Goal: Task Accomplishment & Management: Use online tool/utility

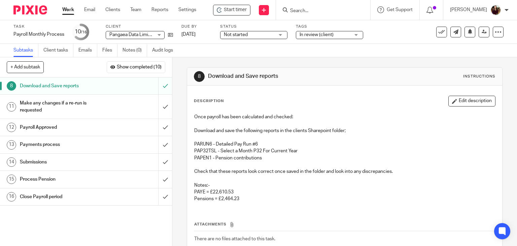
click at [303, 11] on input "Search" at bounding box center [319, 11] width 61 height 6
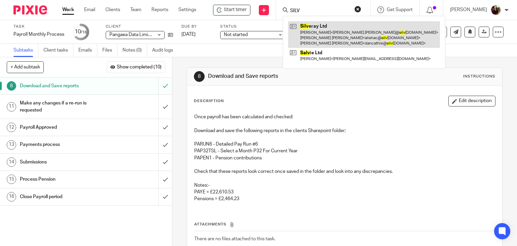
type input "SILV"
click at [321, 40] on link at bounding box center [364, 34] width 152 height 27
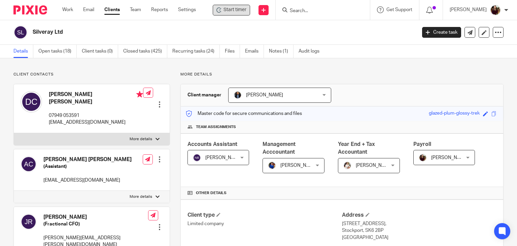
click at [230, 12] on span "Start timer" at bounding box center [234, 9] width 23 height 7
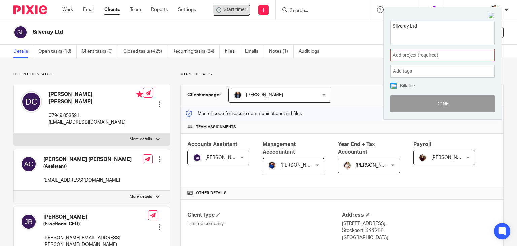
click at [445, 58] on div "Add project (required) :" at bounding box center [442, 54] width 104 height 13
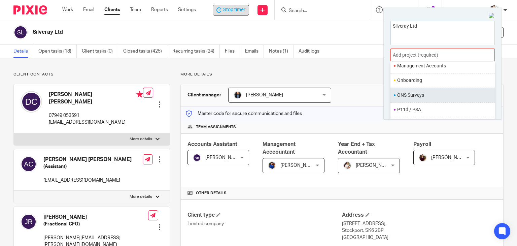
scroll to position [252, 0]
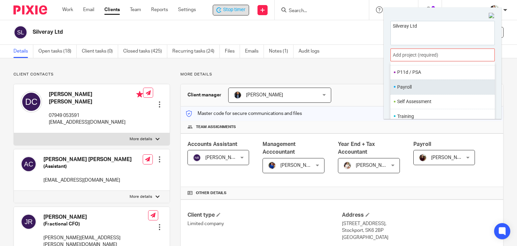
click at [416, 88] on li "Payroll" at bounding box center [441, 86] width 88 height 7
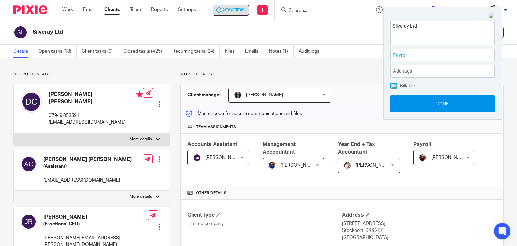
click at [439, 105] on button "Done" at bounding box center [442, 103] width 104 height 17
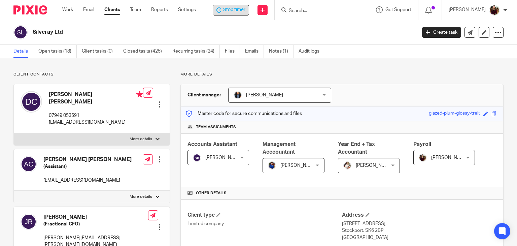
click at [240, 12] on span "Stop timer" at bounding box center [234, 9] width 22 height 7
click at [308, 10] on input "Search" at bounding box center [319, 11] width 61 height 6
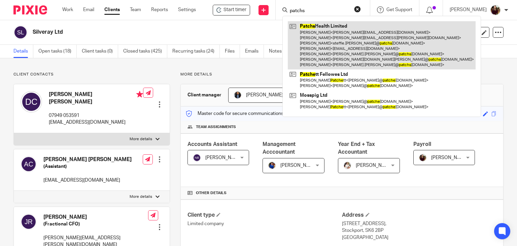
type input "patchs"
click at [332, 38] on link at bounding box center [382, 45] width 188 height 48
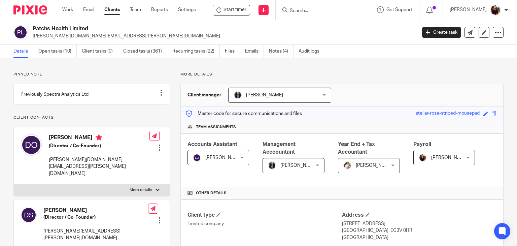
drag, startPoint x: 245, startPoint y: 12, endPoint x: 253, endPoint y: 19, distance: 10.3
click at [245, 12] on span "Start timer" at bounding box center [234, 9] width 23 height 7
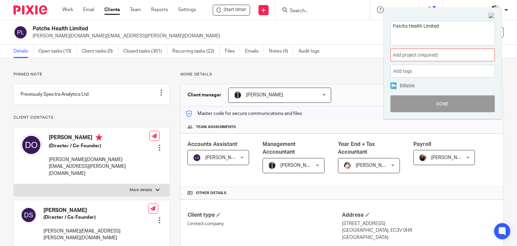
click at [461, 55] on span "Add project (required) :" at bounding box center [435, 54] width 85 height 7
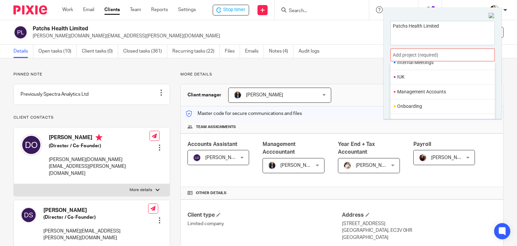
scroll to position [252, 0]
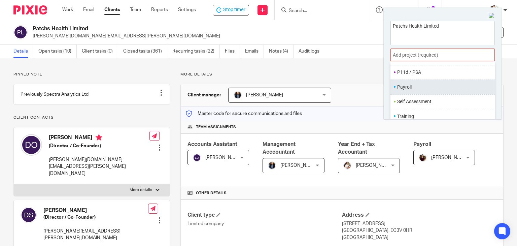
click at [412, 86] on li "Payroll" at bounding box center [441, 86] width 88 height 7
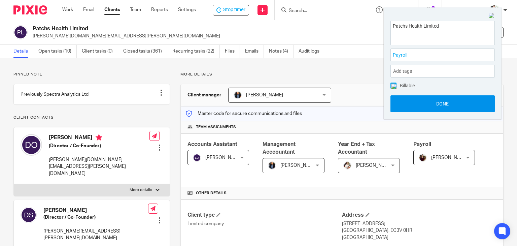
click at [432, 108] on button "Done" at bounding box center [442, 103] width 104 height 17
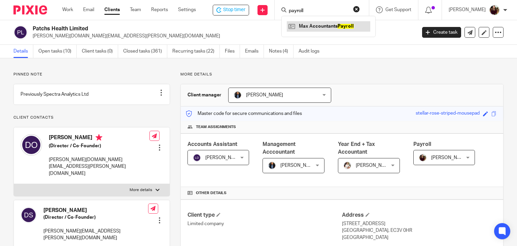
type input "payroll"
click at [321, 28] on link at bounding box center [328, 26] width 83 height 10
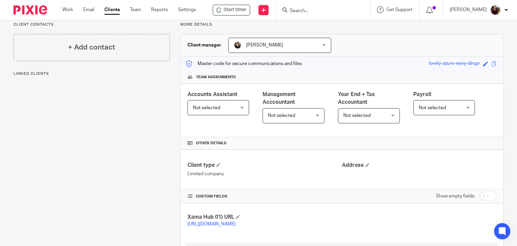
scroll to position [86, 0]
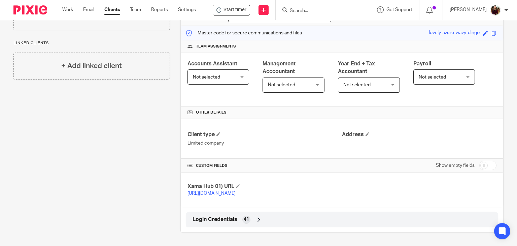
click at [219, 218] on span "Login Credentials" at bounding box center [214, 219] width 45 height 7
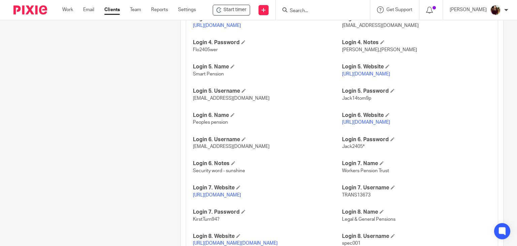
scroll to position [591, 0]
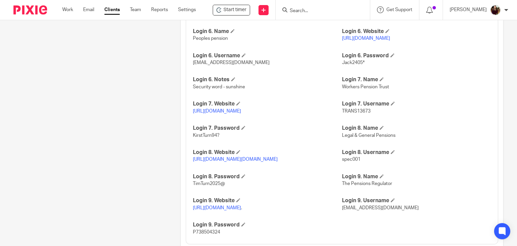
click at [250, 161] on link "[URL][DOMAIN_NAME][DOMAIN_NAME]" at bounding box center [235, 159] width 85 height 5
drag, startPoint x: 228, startPoint y: 210, endPoint x: 189, endPoint y: 212, distance: 38.7
copy span "TimTurn2025@"
